Goal: Task Accomplishment & Management: Use online tool/utility

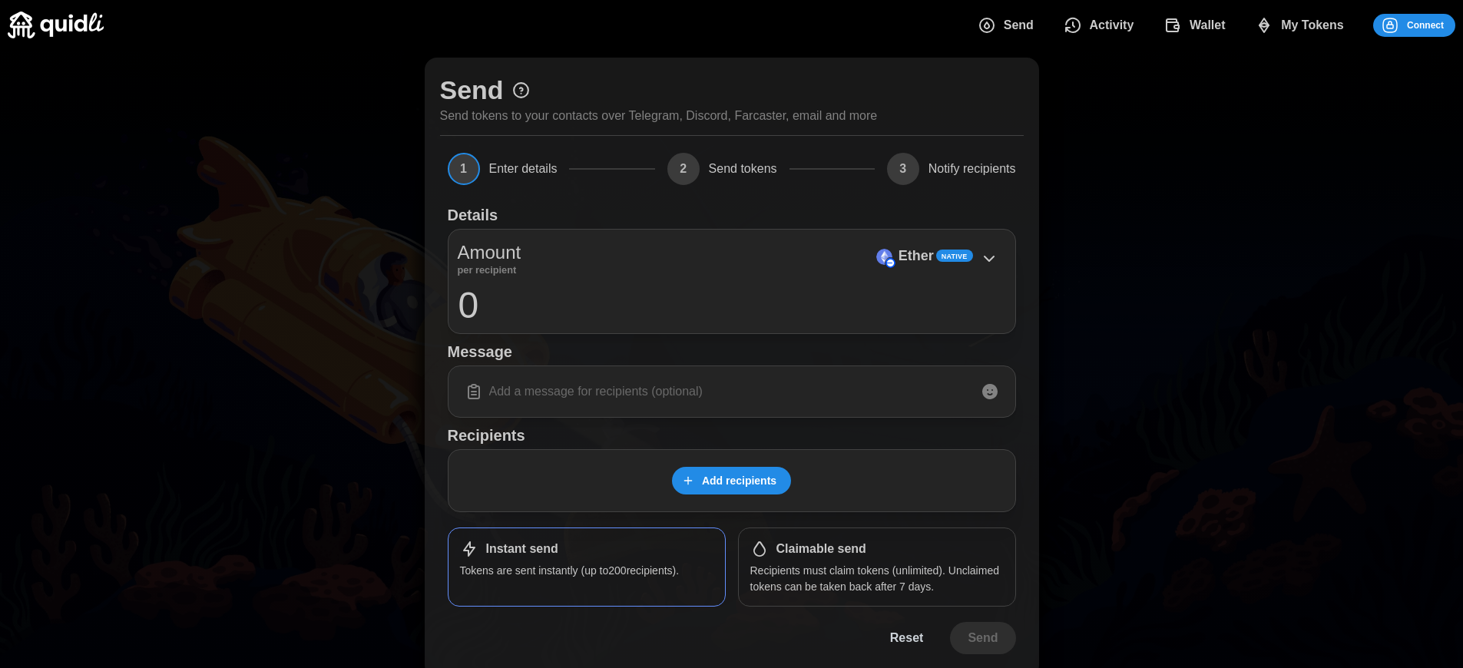
click at [876, 578] on p "Recipients must claim tokens (unlimited). Unclaimed tokens can be taken back af…" at bounding box center [876, 578] width 253 height 31
click at [1425, 25] on span "Connect" at bounding box center [1425, 26] width 37 height 22
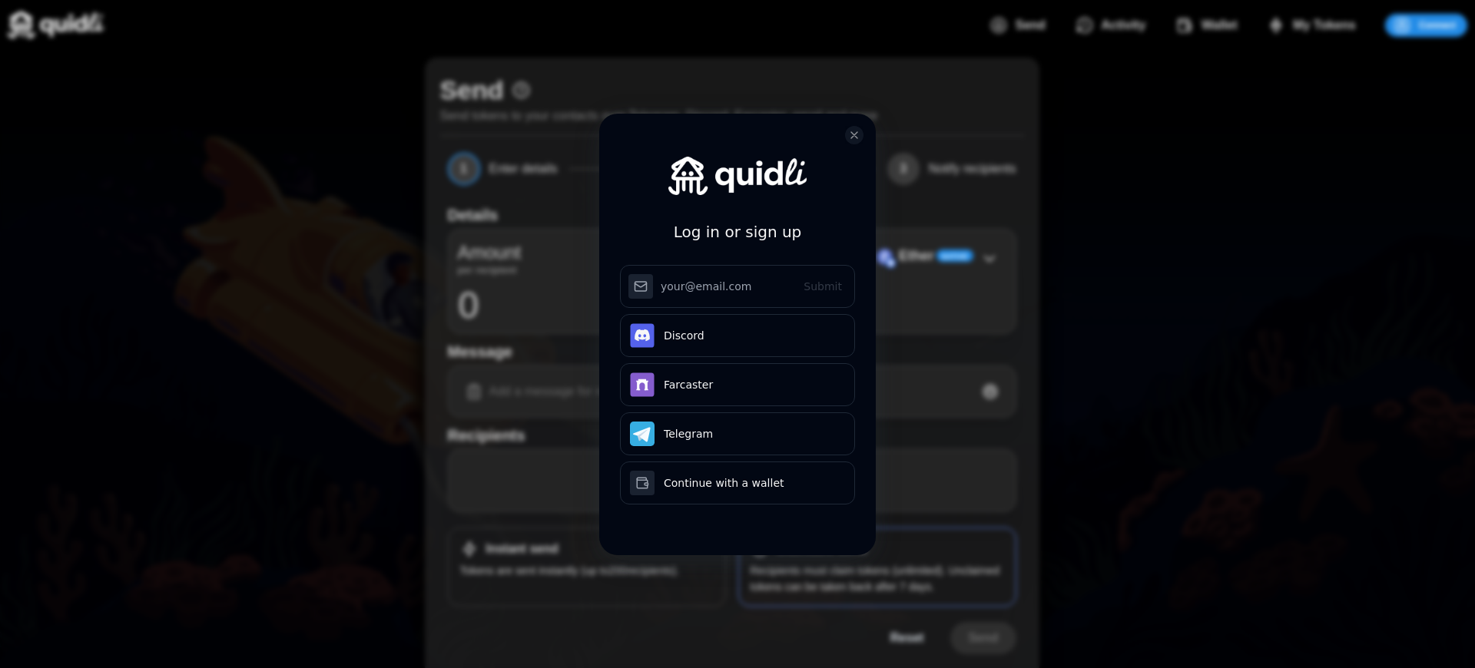
click at [1437, 25] on div "Log in or sign up Submit Continue with Email Discord Farcaster Telegram Continu…" at bounding box center [737, 334] width 1475 height 668
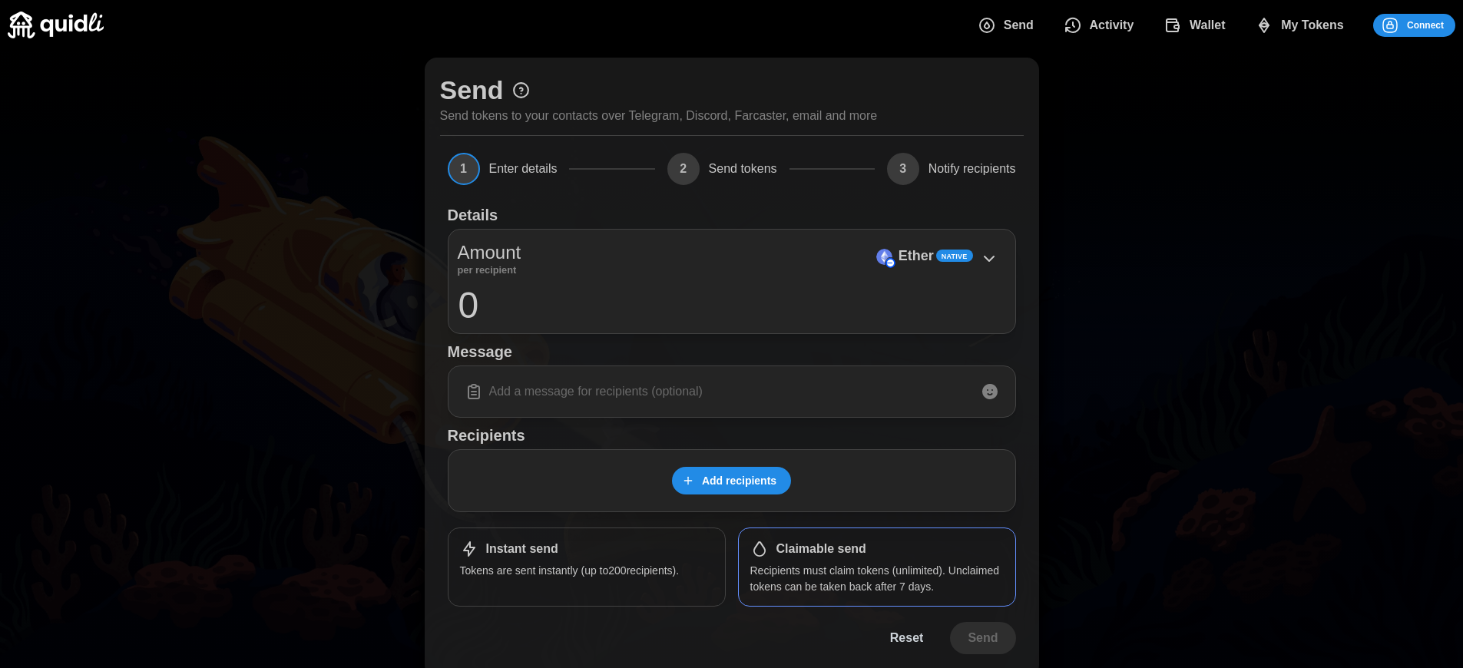
click at [1425, 25] on span "Connect" at bounding box center [1425, 26] width 37 height 22
click at [1437, 25] on div "Log in or sign up Submit Continue with Email Discord Farcaster Telegram Continu…" at bounding box center [731, 334] width 1463 height 668
click at [1425, 25] on div "Log in or sign up Submit Continue with Email Discord Farcaster Telegram Continu…" at bounding box center [731, 334] width 1463 height 668
click at [1425, 25] on span "Connect" at bounding box center [1425, 26] width 37 height 22
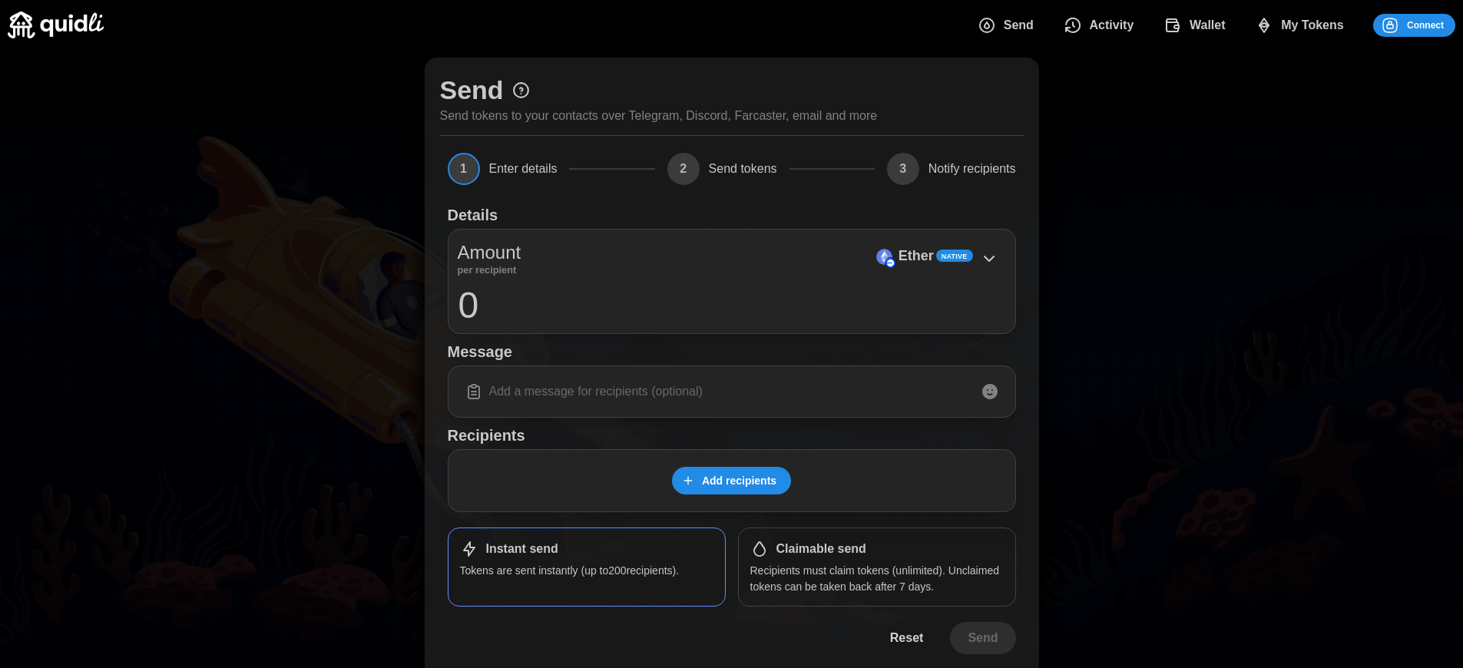
click at [821, 549] on h1 "Claimable send" at bounding box center [821, 549] width 90 height 16
click at [1425, 25] on span "Connect" at bounding box center [1425, 26] width 37 height 22
click at [1437, 25] on div "Log in or sign up Submit Continue with Email Discord Farcaster Telegram Continu…" at bounding box center [731, 334] width 1463 height 668
click at [1425, 25] on div "Log in or sign up Submit Continue with Email Discord Farcaster Telegram Continu…" at bounding box center [731, 334] width 1463 height 668
click at [1425, 25] on span "Connect" at bounding box center [1425, 26] width 37 height 22
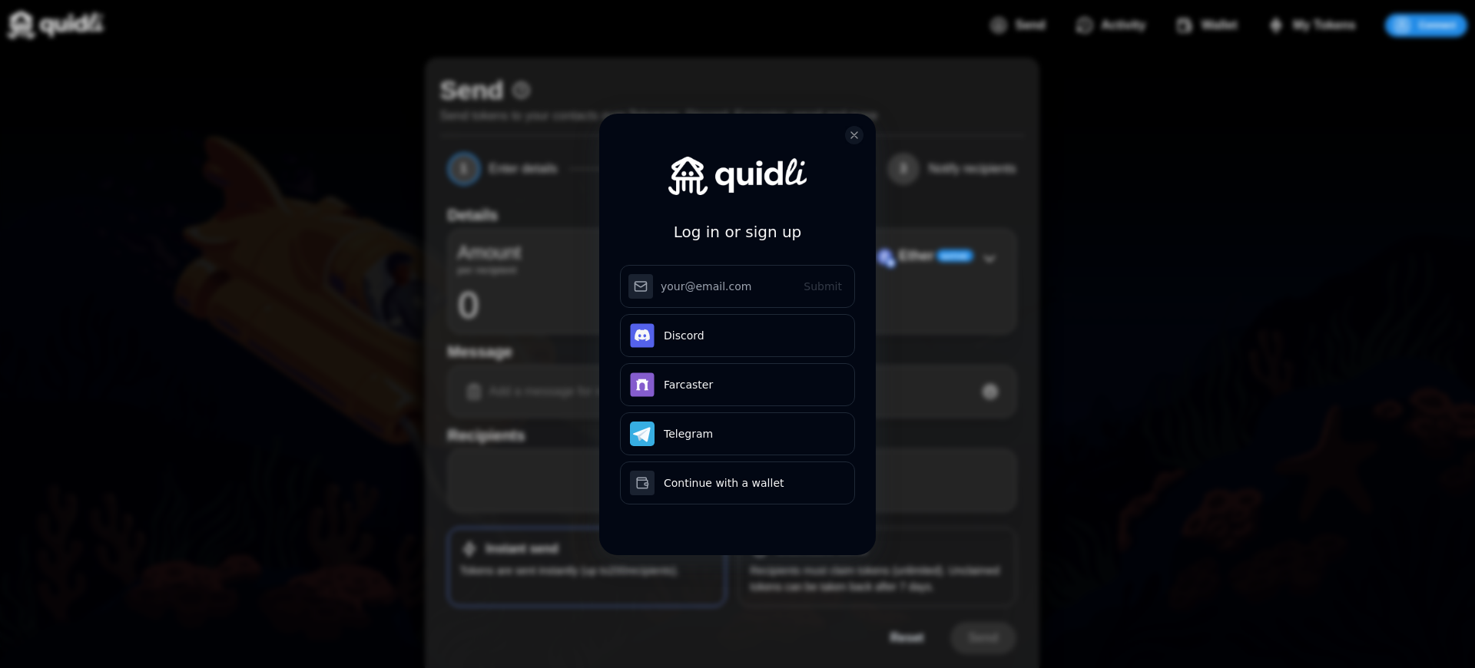
click at [821, 549] on div "Log in or sign up Submit Continue with Email Discord Farcaster Telegram Continu…" at bounding box center [737, 346] width 276 height 465
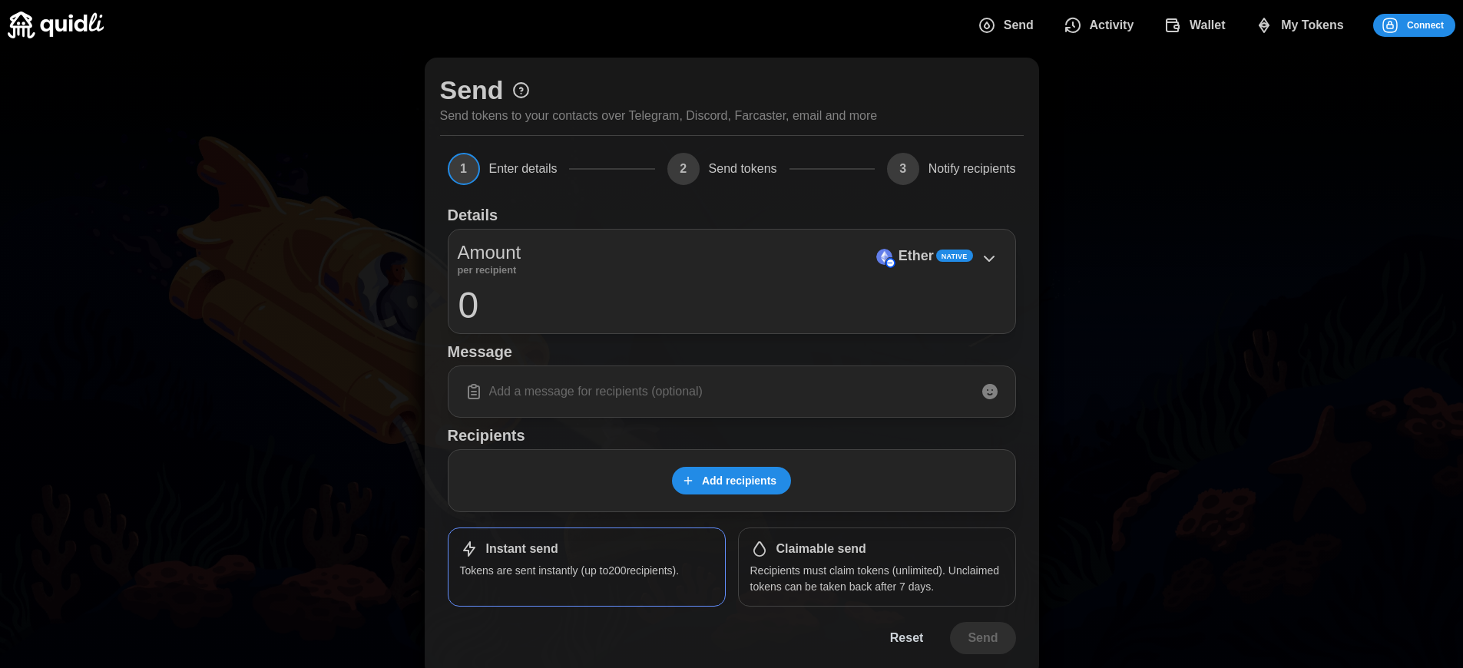
click at [1425, 25] on span "Connect" at bounding box center [1425, 26] width 37 height 22
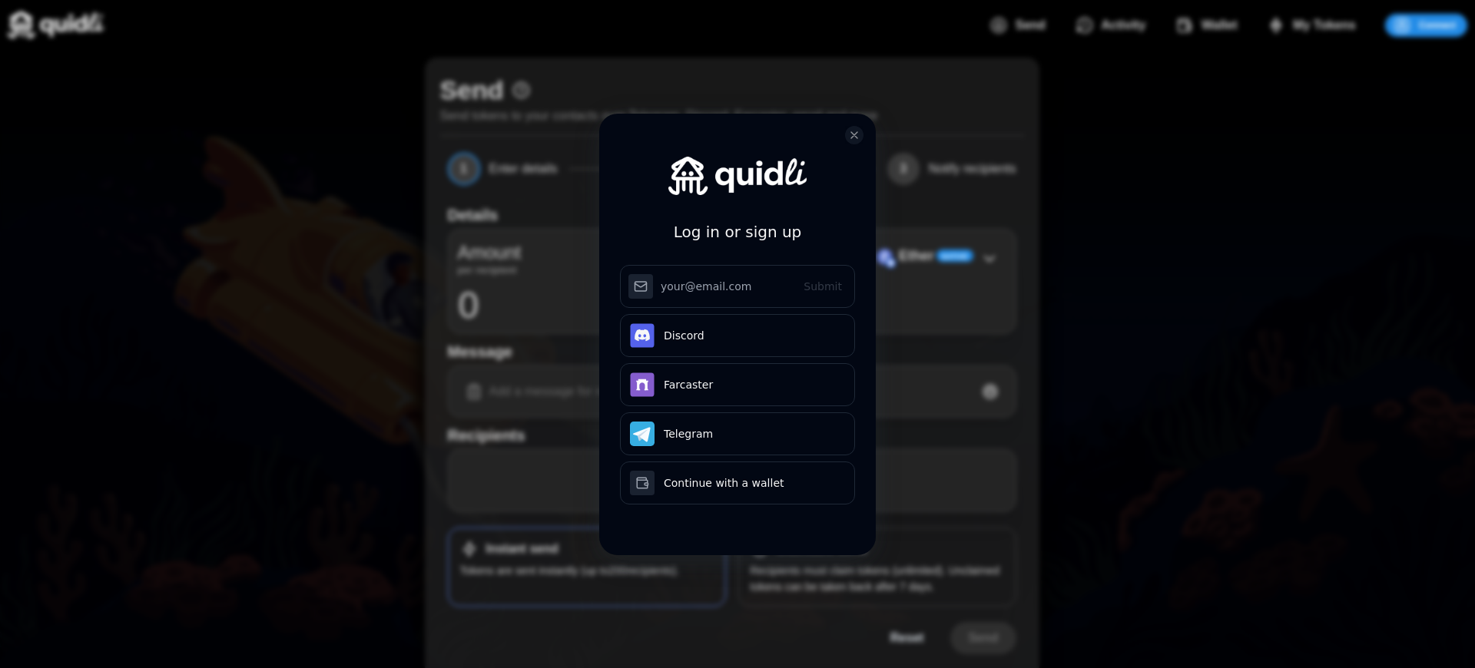
click at [821, 549] on div "Log in or sign up Submit Continue with Email Discord Farcaster Telegram Continu…" at bounding box center [737, 346] width 276 height 465
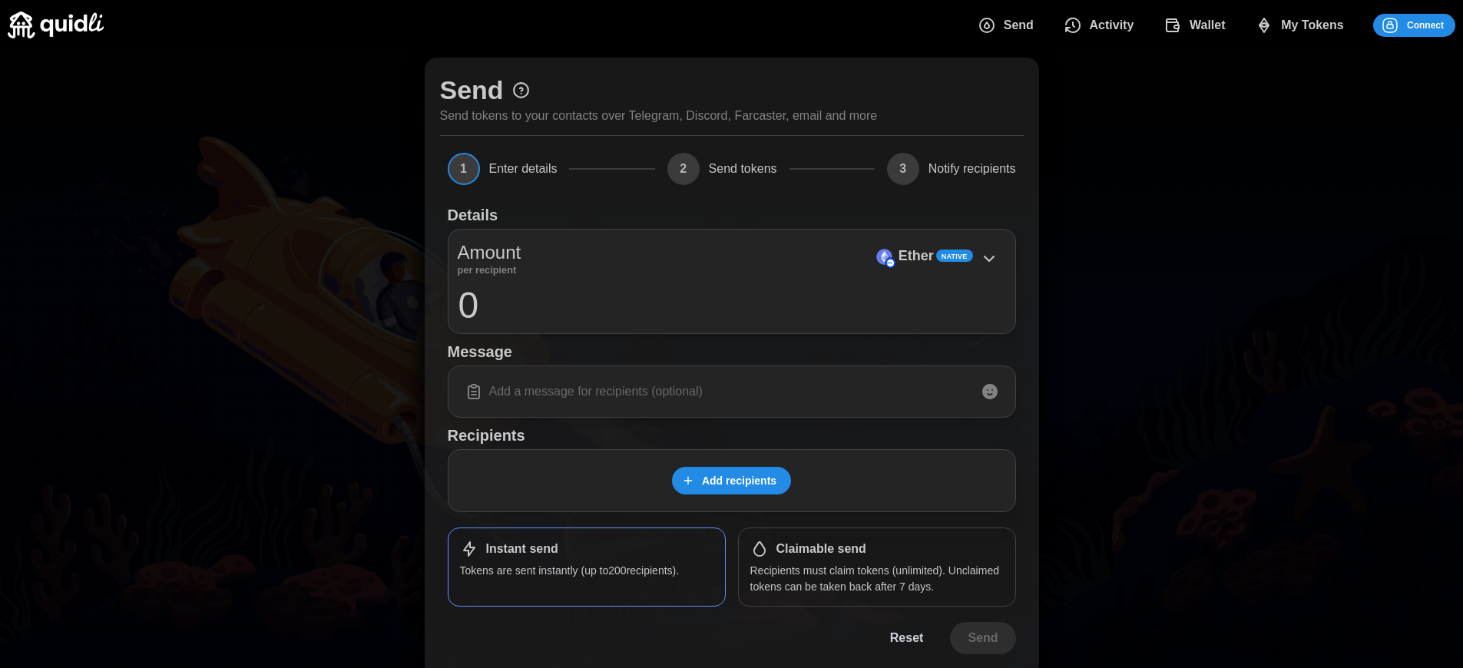
click at [915, 256] on p "Ether" at bounding box center [916, 256] width 35 height 22
click at [1425, 25] on span "Connect" at bounding box center [1425, 26] width 37 height 22
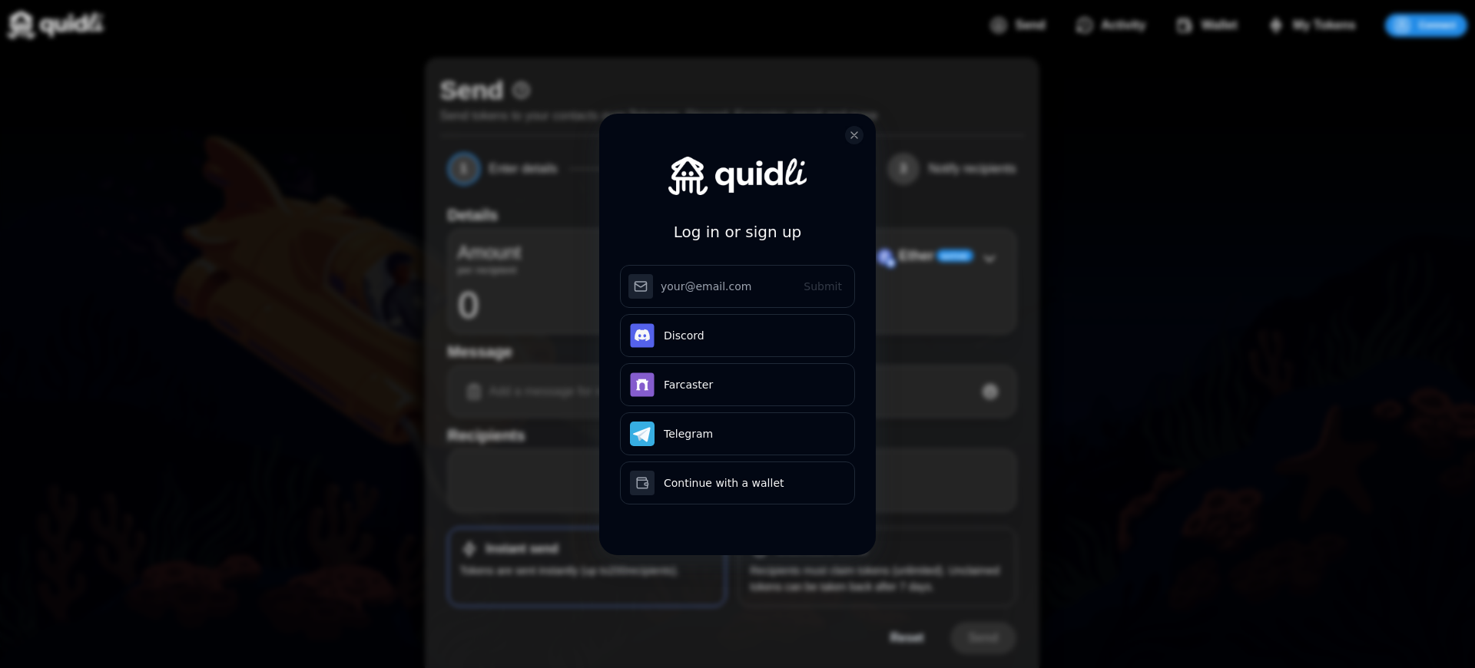
click at [821, 549] on div "Log in or sign up Submit Continue with Email Discord Farcaster Telegram Continu…" at bounding box center [737, 346] width 276 height 465
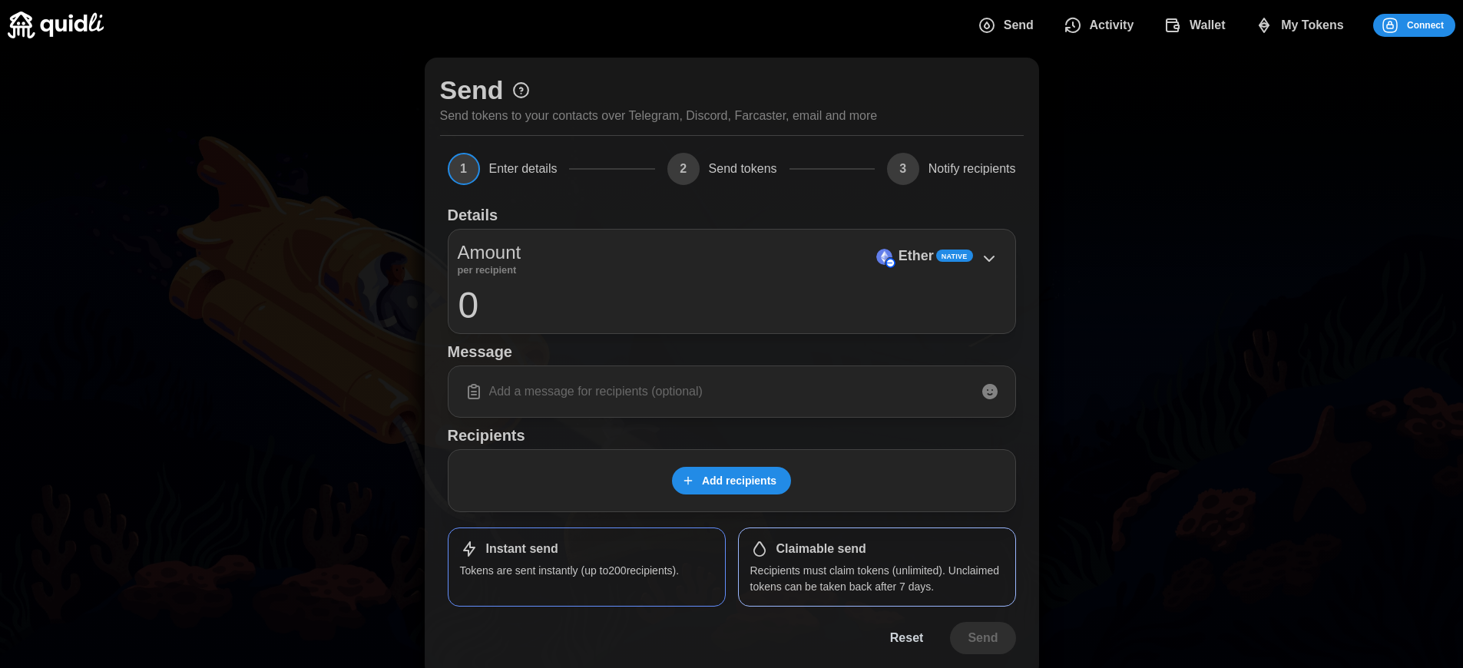
click at [876, 578] on p "Recipients must claim tokens (unlimited). Unclaimed tokens can be taken back af…" at bounding box center [876, 578] width 253 height 31
click at [1425, 25] on span "Connect" at bounding box center [1425, 26] width 37 height 22
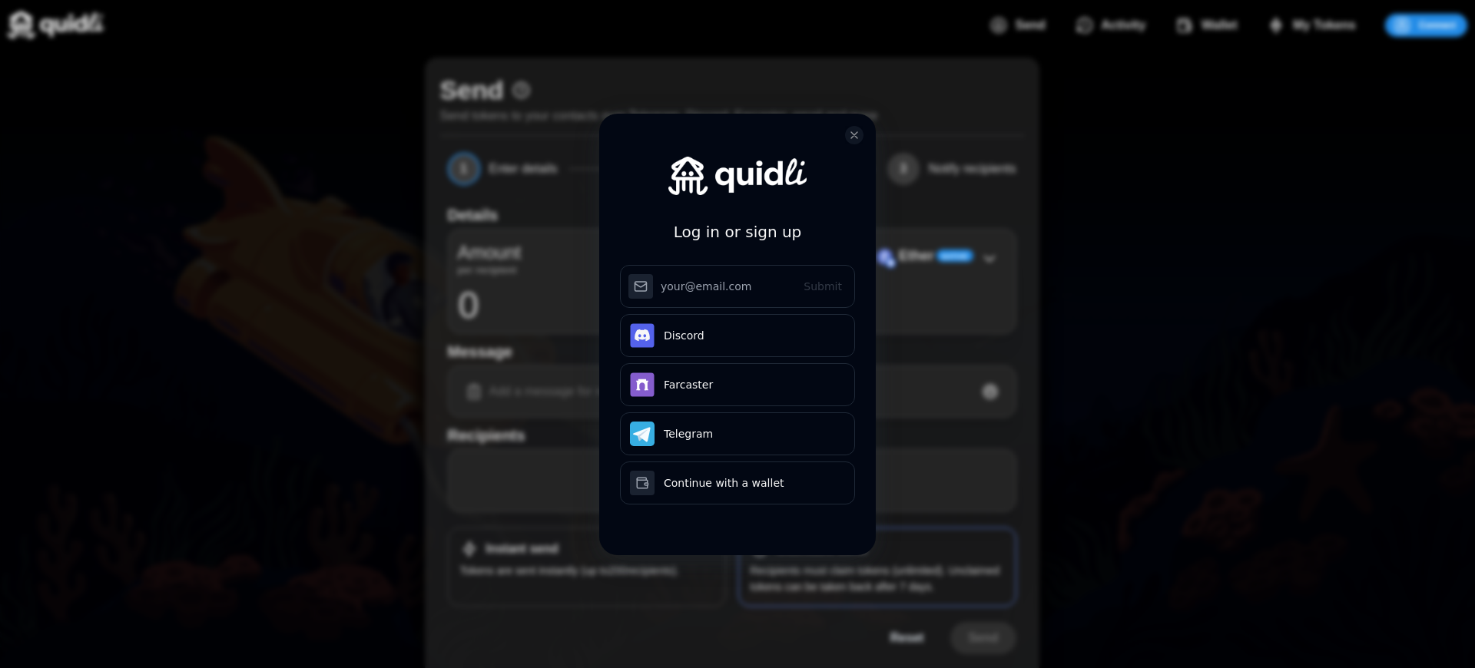
click at [876, 578] on div "Log in or sign up Submit Continue with Email Discord Farcaster Telegram Continu…" at bounding box center [737, 334] width 1475 height 668
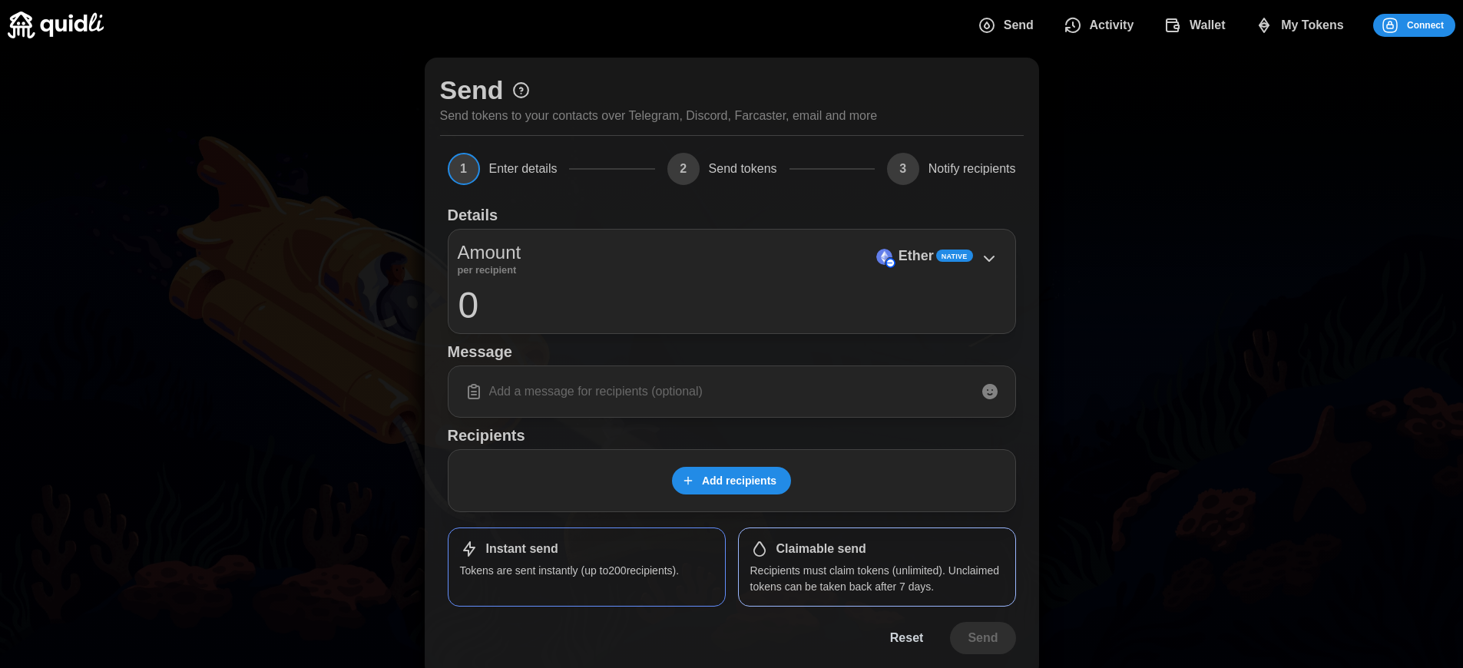
click at [1425, 25] on span "Connect" at bounding box center [1425, 26] width 37 height 22
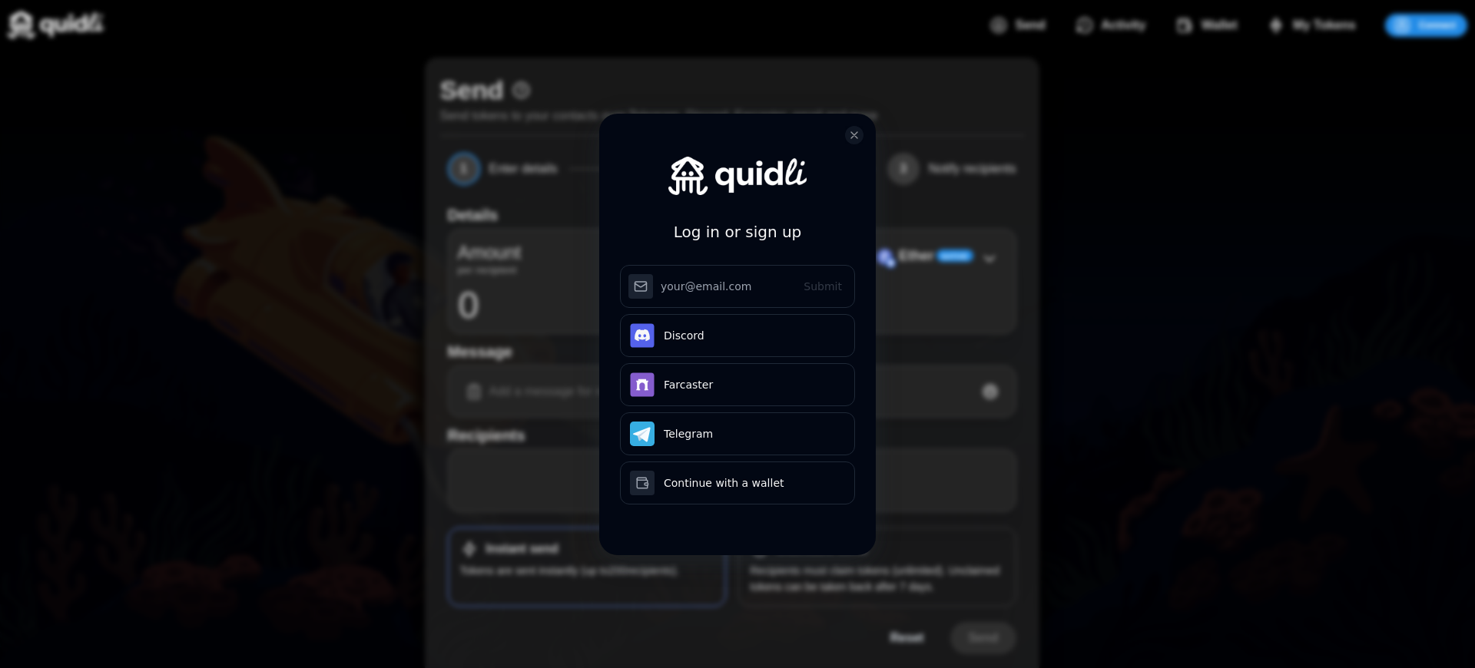
click at [876, 578] on div "Log in or sign up Submit Continue with Email Discord Farcaster Telegram Continu…" at bounding box center [737, 334] width 1475 height 668
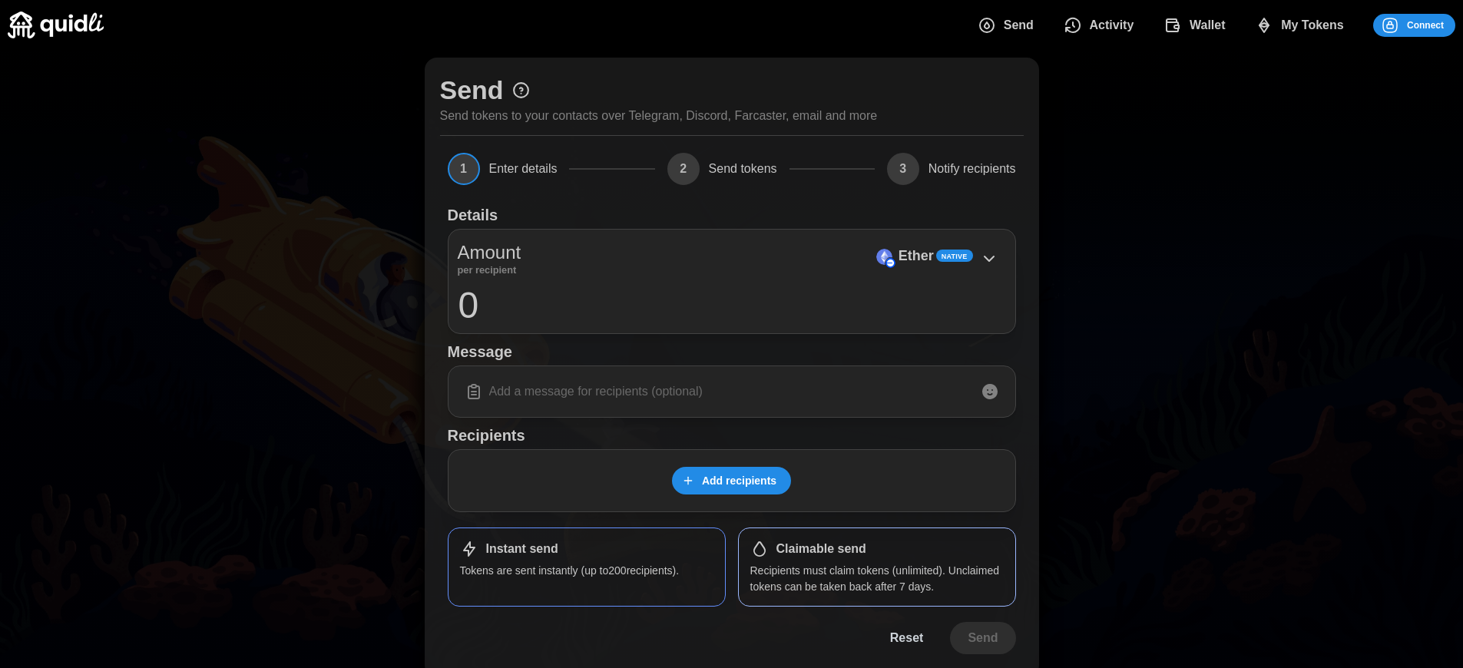
click at [821, 549] on h1 "Claimable send" at bounding box center [821, 549] width 90 height 16
click at [1425, 25] on span "Connect" at bounding box center [1425, 26] width 37 height 22
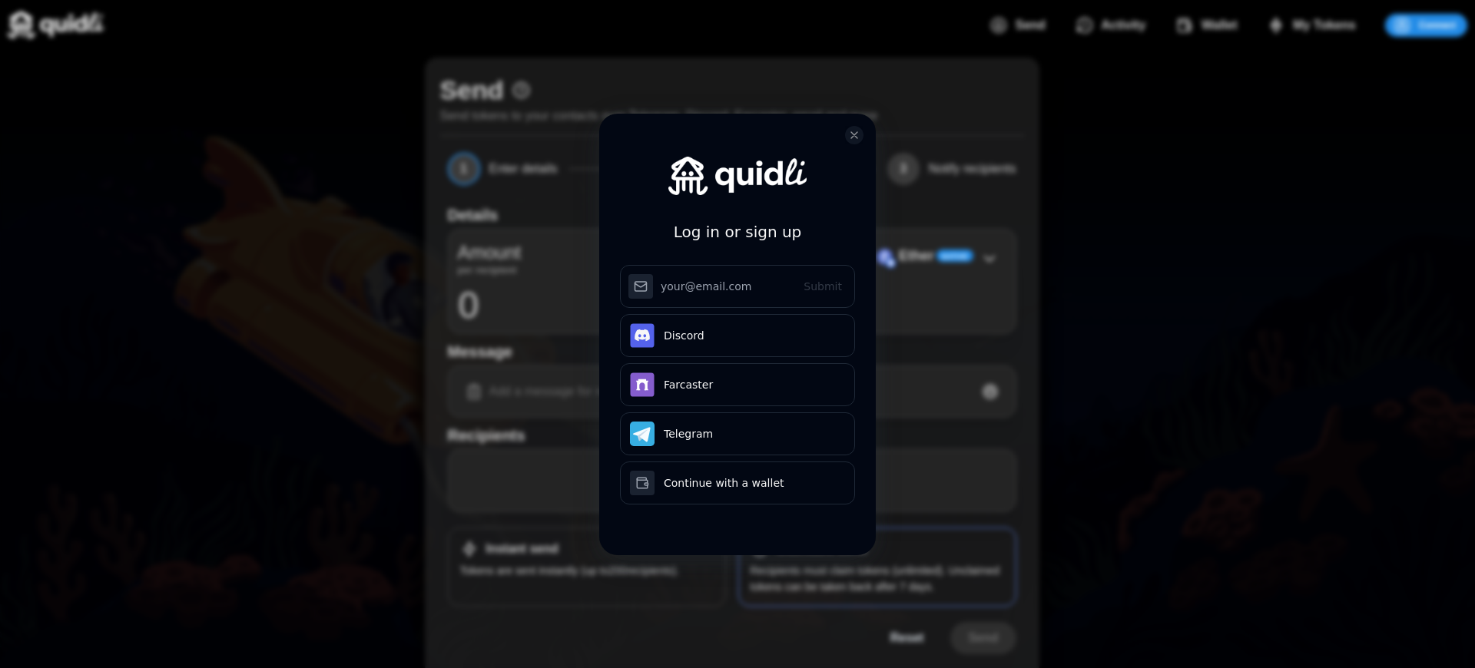
click at [876, 578] on div "Log in or sign up Submit Continue with Email Discord Farcaster Telegram Continu…" at bounding box center [737, 334] width 1475 height 668
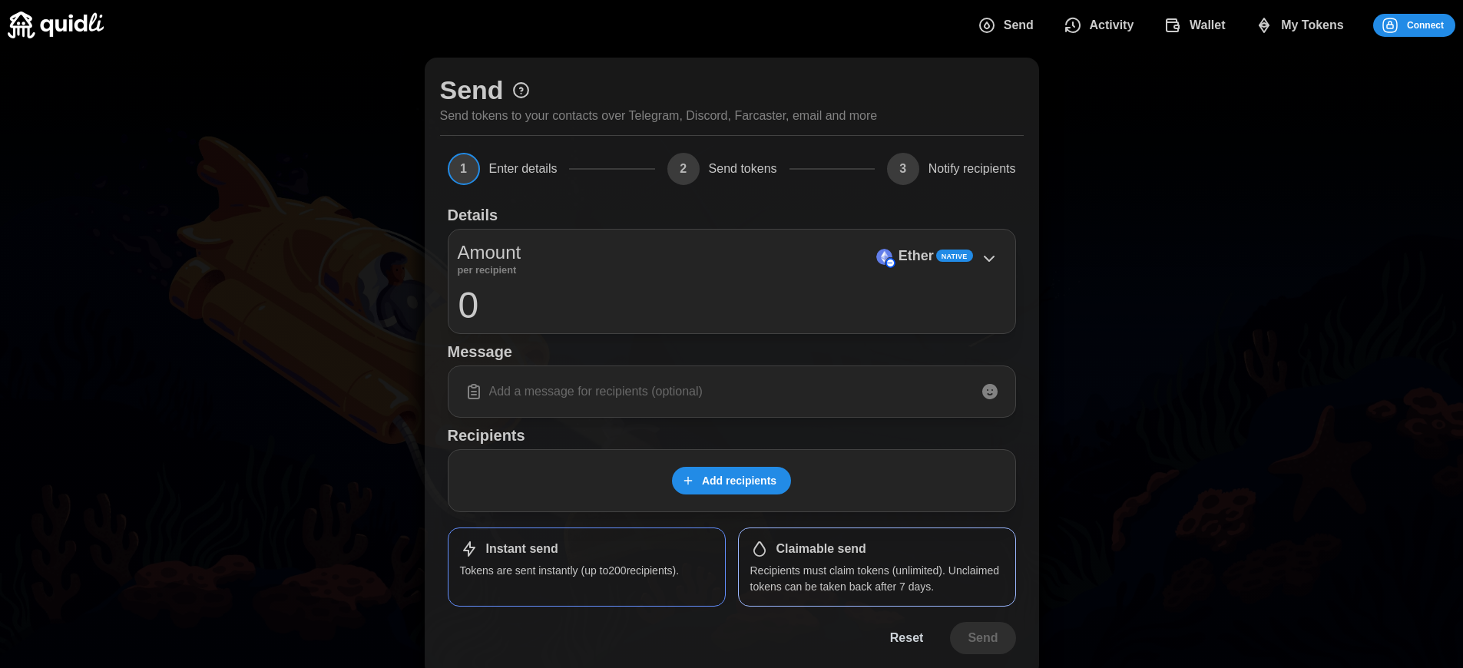
click at [1425, 25] on span "Connect" at bounding box center [1425, 26] width 37 height 22
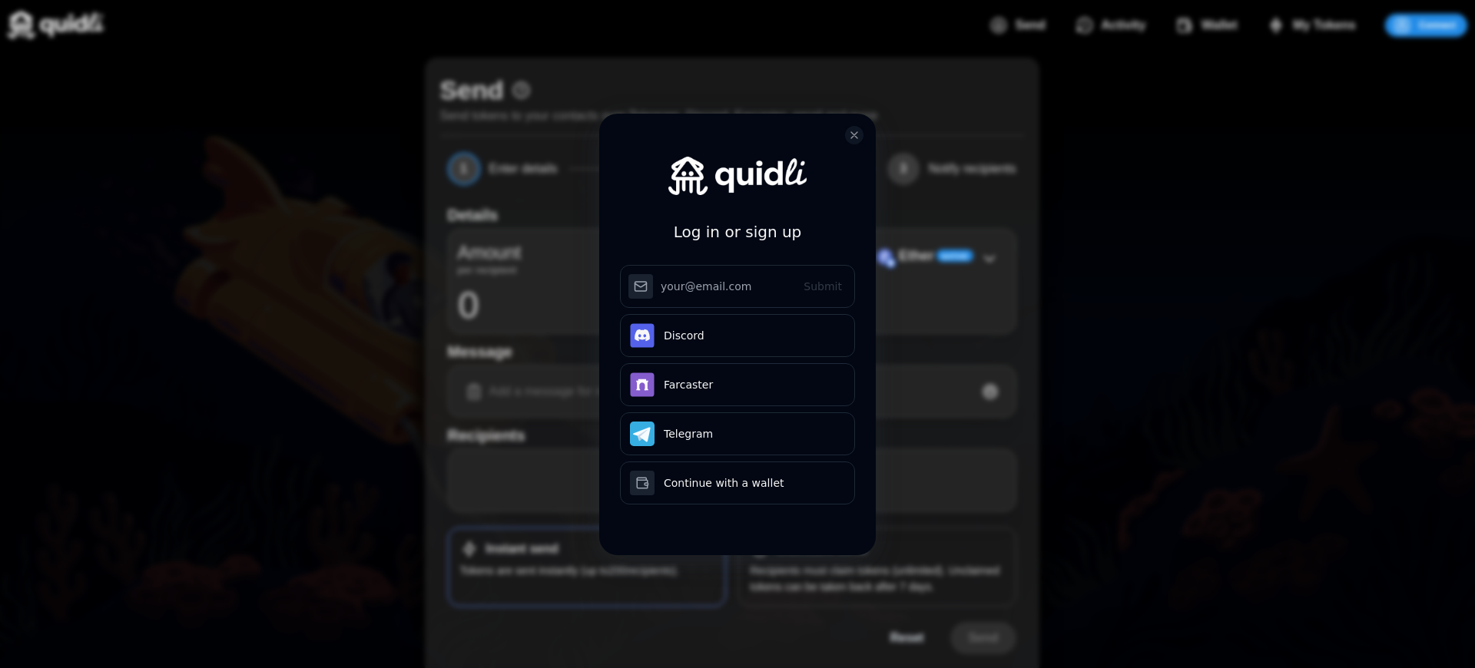
click at [737, 220] on h3 "Log in or sign up" at bounding box center [738, 232] width 128 height 25
